Goal: Task Accomplishment & Management: Use online tool/utility

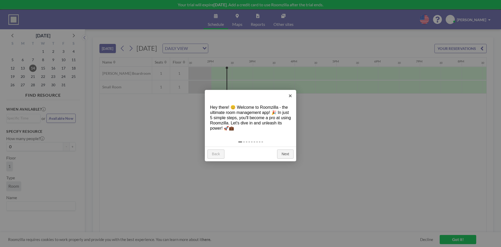
scroll to position [0, 564]
click at [287, 153] on link "Next" at bounding box center [285, 153] width 16 height 9
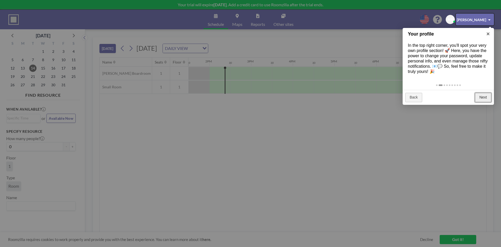
click at [481, 98] on link "Next" at bounding box center [483, 97] width 16 height 9
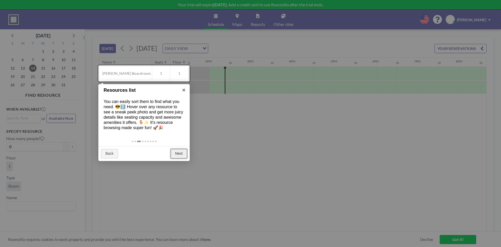
click at [181, 153] on link "Next" at bounding box center [179, 153] width 16 height 9
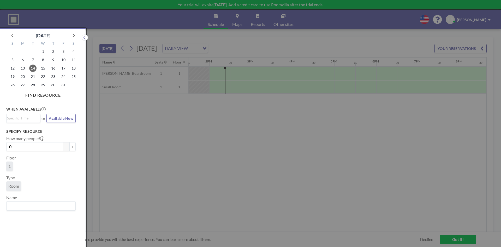
scroll to position [1, 0]
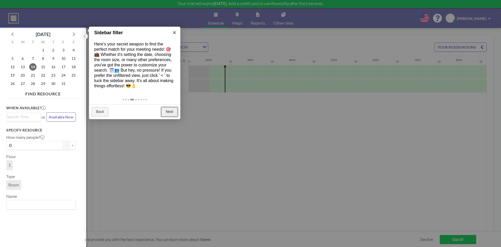
click at [173, 110] on link "Next" at bounding box center [169, 111] width 16 height 9
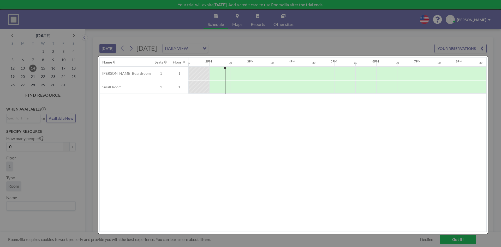
scroll to position [0, 0]
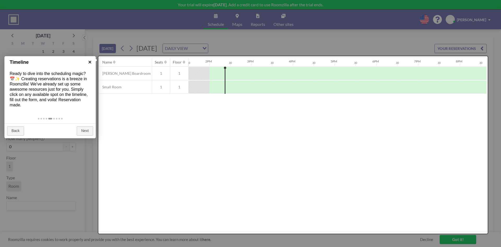
click at [92, 62] on link "×" at bounding box center [90, 62] width 12 height 12
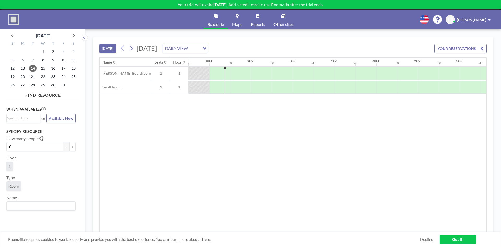
click at [199, 45] on input "Search for option" at bounding box center [195, 48] width 10 height 7
click at [247, 63] on li "WEEKLY VIEW" at bounding box center [242, 65] width 45 height 8
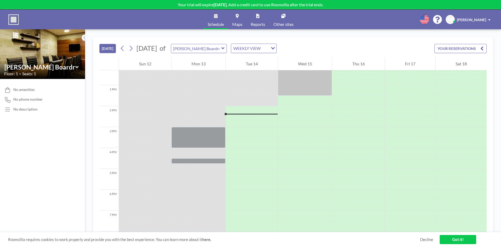
scroll to position [261, 0]
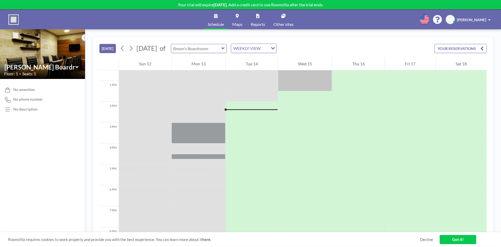
click at [221, 47] on input "text" at bounding box center [196, 48] width 50 height 9
type input "Small Room"
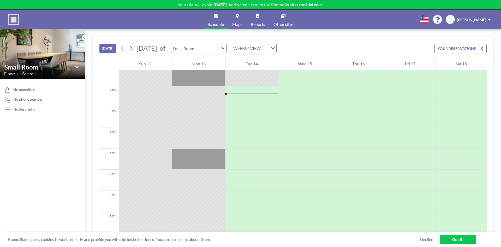
scroll to position [287, 0]
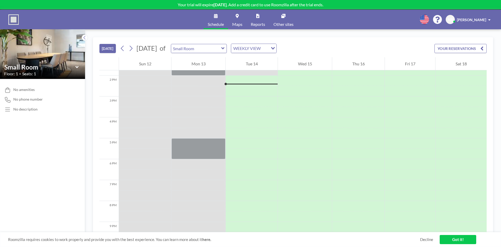
click at [489, 19] on span at bounding box center [489, 20] width 2 height 4
click at [477, 25] on span "Profile" at bounding box center [475, 24] width 11 height 5
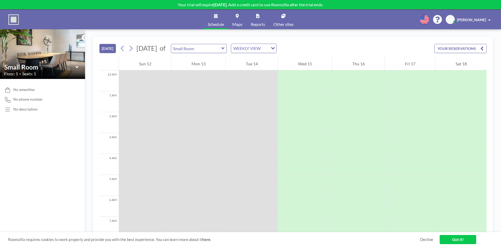
click at [16, 109] on div "No description" at bounding box center [25, 109] width 24 height 5
click at [18, 100] on span "No phone number" at bounding box center [28, 99] width 30 height 5
click at [79, 66] on div "Small Room" at bounding box center [42, 67] width 77 height 8
click at [76, 66] on icon at bounding box center [76, 66] width 3 height 5
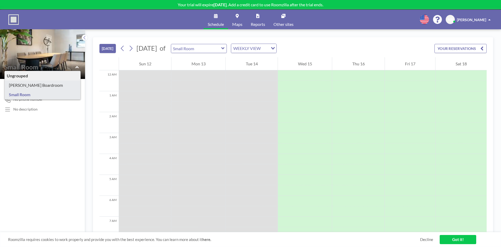
type input "[PERSON_NAME] Boardroom"
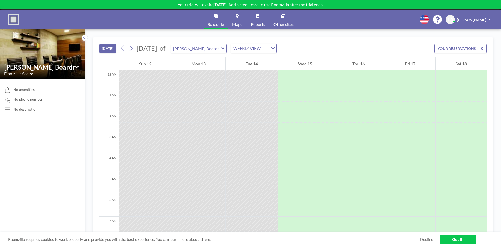
click at [482, 21] on span "[PERSON_NAME]" at bounding box center [471, 19] width 29 height 4
click at [476, 25] on span "Profile" at bounding box center [475, 24] width 11 height 5
click at [278, 18] on link "Other sites" at bounding box center [283, 20] width 28 height 20
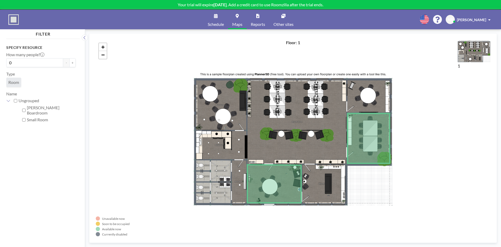
click at [14, 18] on img at bounding box center [13, 19] width 10 height 10
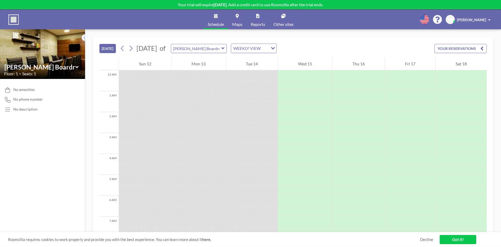
click at [490, 19] on span at bounding box center [489, 20] width 2 height 4
click at [148, 239] on span "Roomzilla requires cookies to work properly and provide you with the best exper…" at bounding box center [214, 239] width 412 height 5
click at [458, 239] on link "Got it!" at bounding box center [458, 239] width 37 height 9
